Goal: Find specific page/section: Find specific page/section

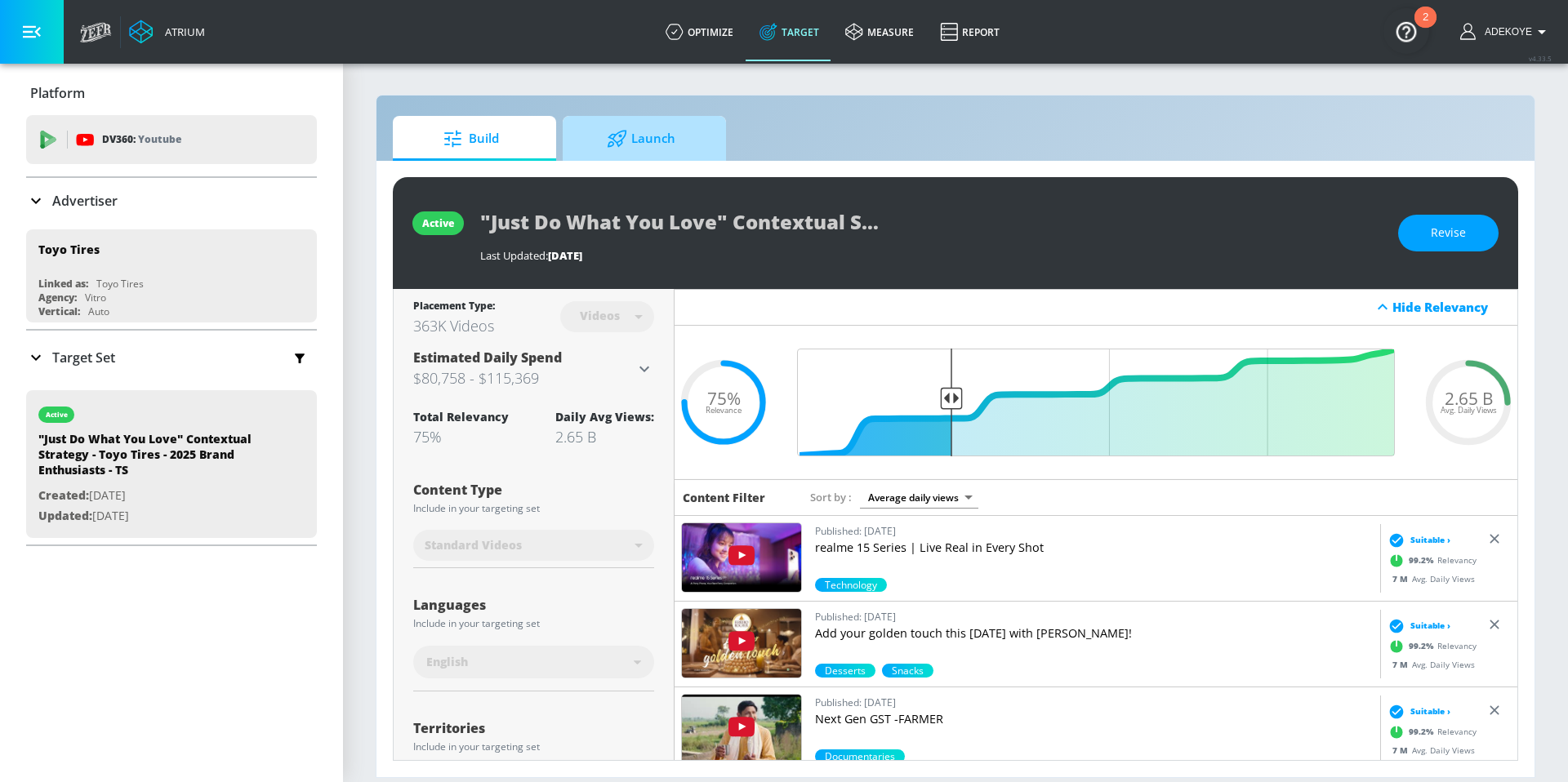
click at [613, 141] on icon at bounding box center [617, 138] width 21 height 18
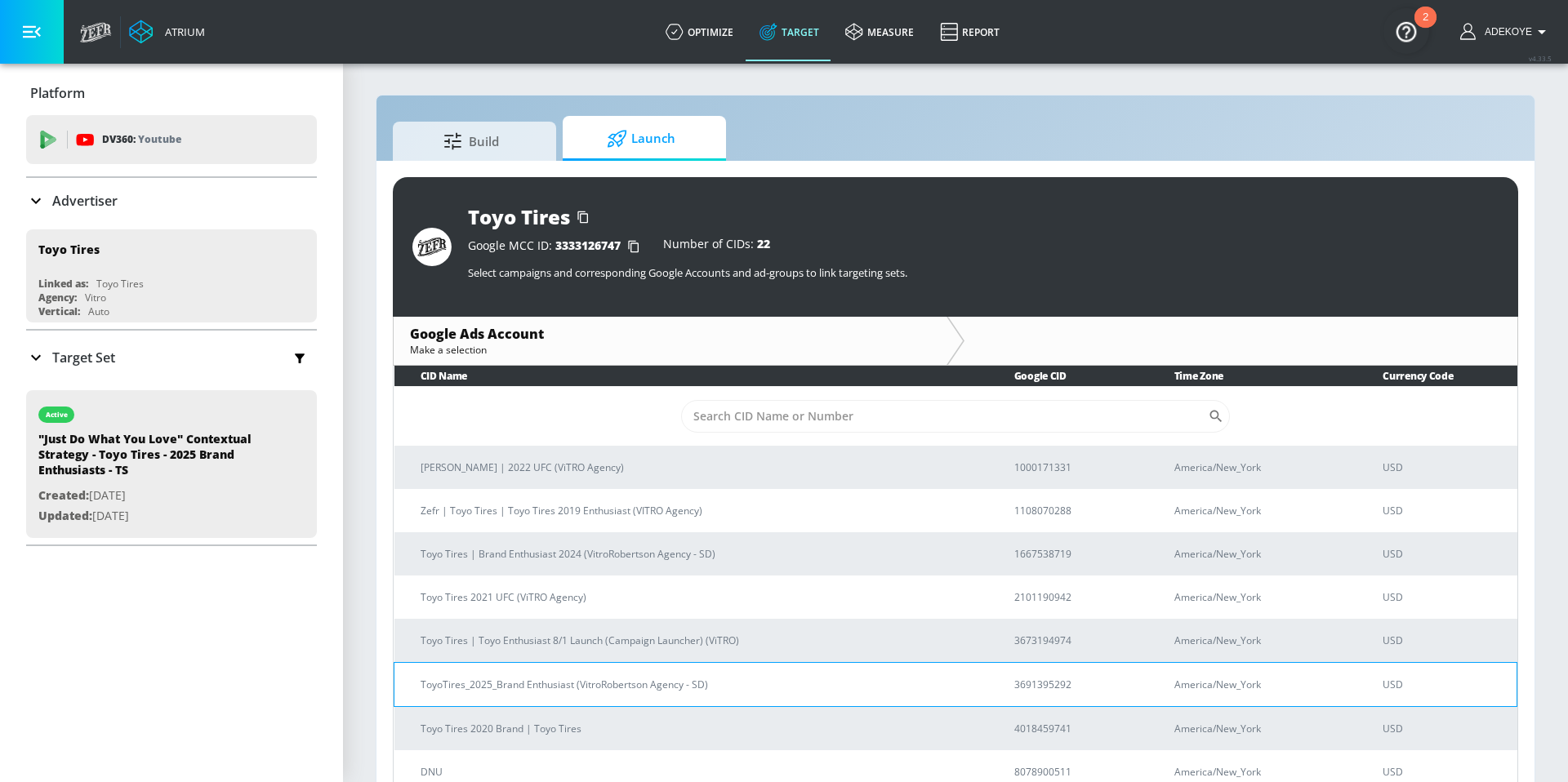
click at [583, 692] on td "ToyoTires_2025_Brand Enthusiast (VitroRobertson Agency - SD)" at bounding box center [690, 683] width 594 height 44
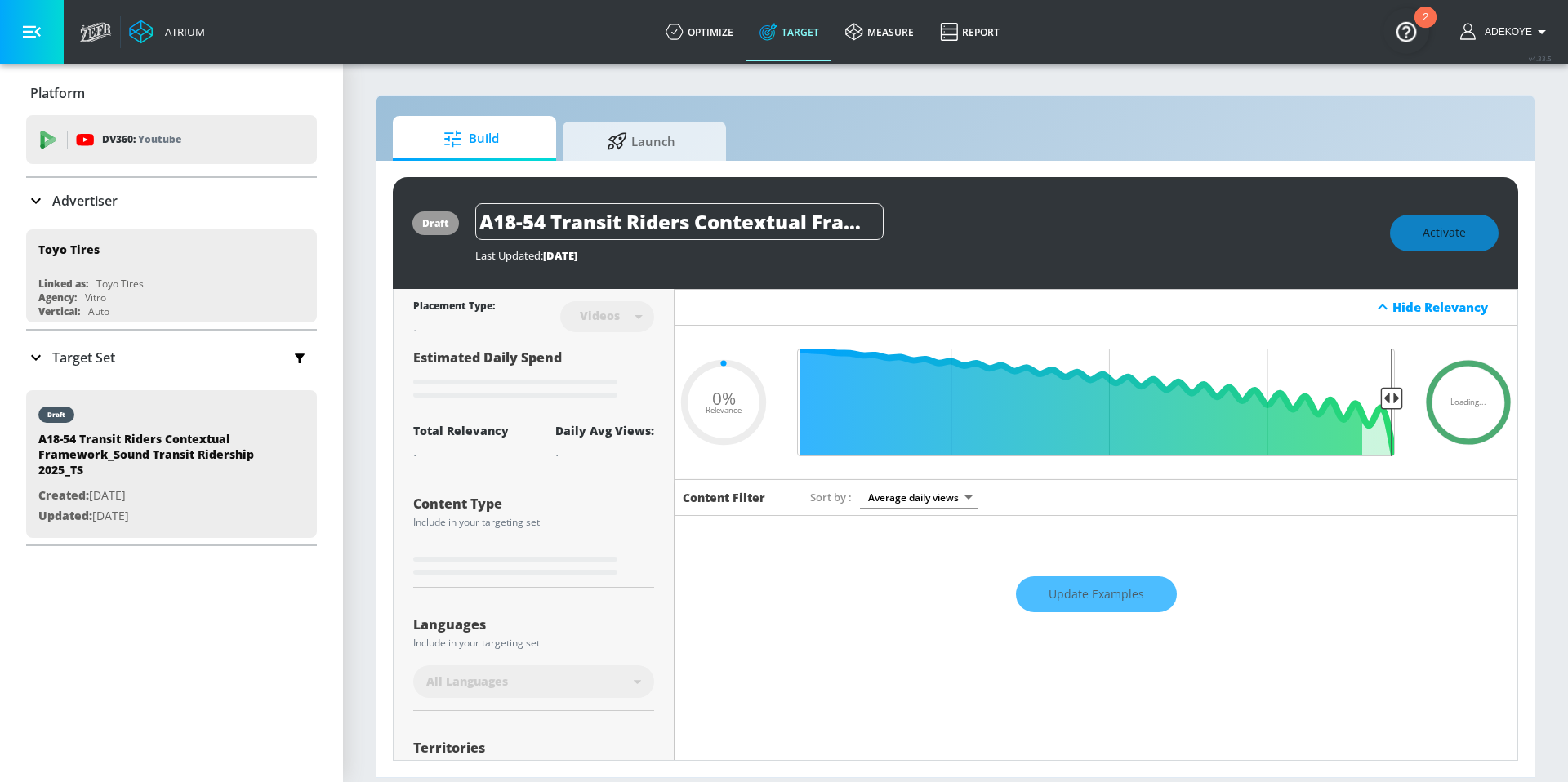
type input "0.7"
